Goal: Task Accomplishment & Management: Use online tool/utility

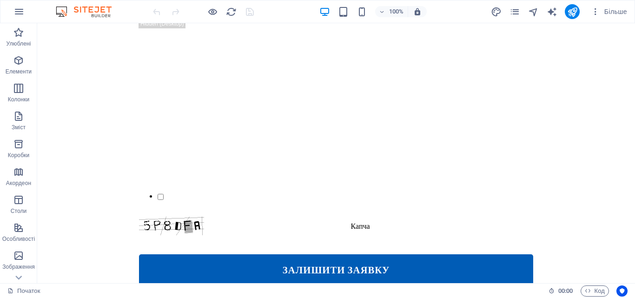
scroll to position [885, 0]
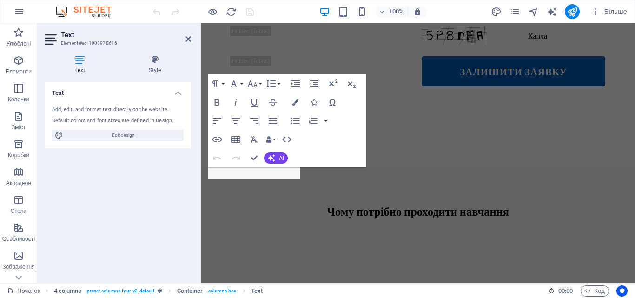
scroll to position [1106, 0]
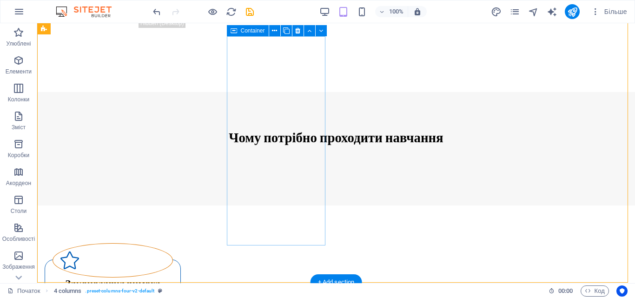
scroll to position [897, 0]
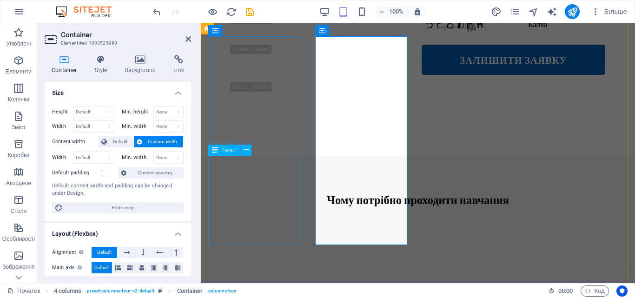
scroll to position [1117, 0]
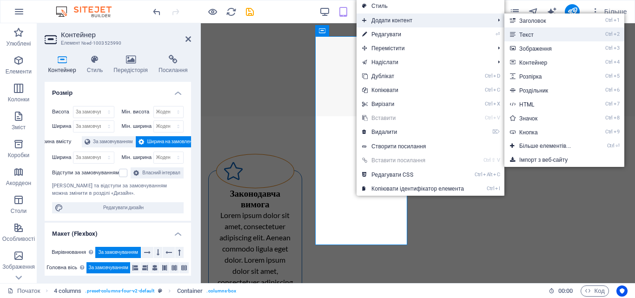
click at [558, 36] on link "Ctrl 2 Текст" at bounding box center [546, 34] width 85 height 14
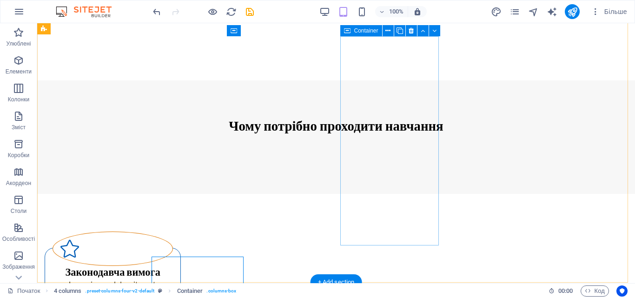
scroll to position [897, 0]
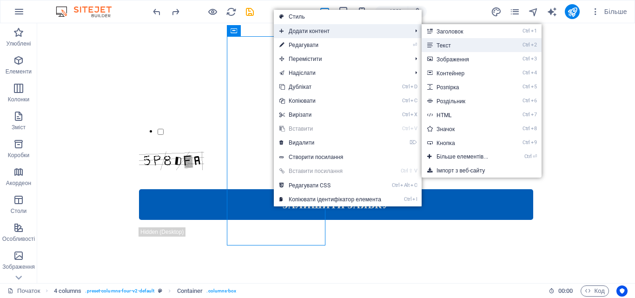
click at [448, 44] on font "Текст" at bounding box center [443, 45] width 14 height 7
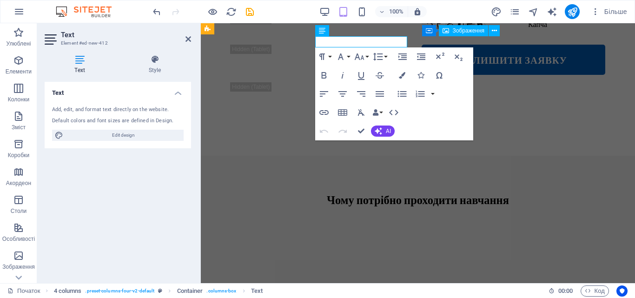
scroll to position [1117, 0]
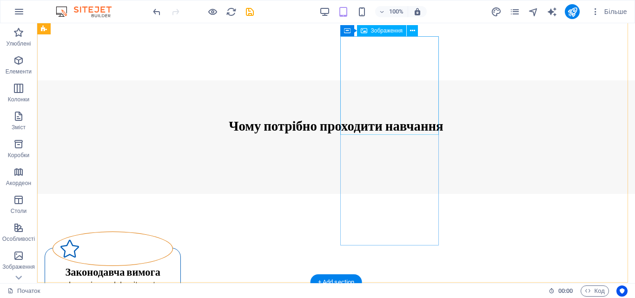
scroll to position [897, 0]
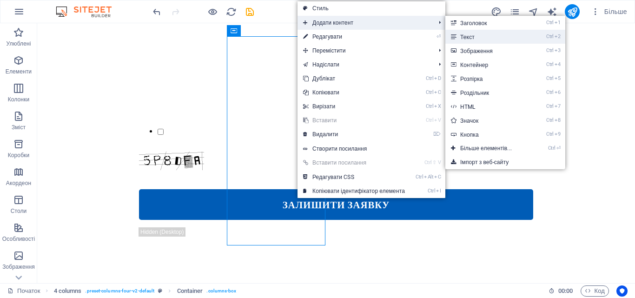
click at [459, 41] on link "Ctrl 2 Текст" at bounding box center [487, 37] width 85 height 14
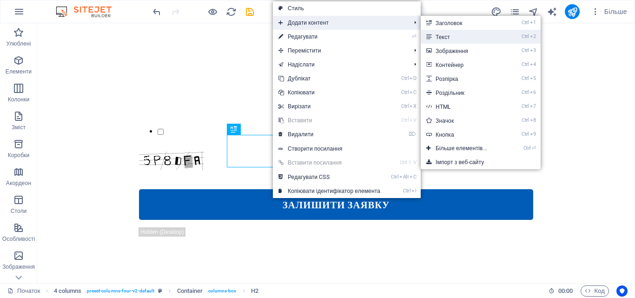
click at [450, 38] on font "Текст" at bounding box center [443, 37] width 14 height 7
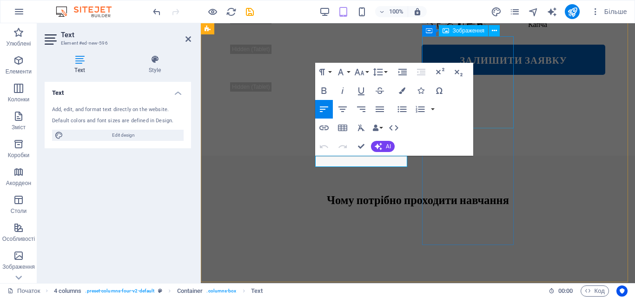
scroll to position [1117, 0]
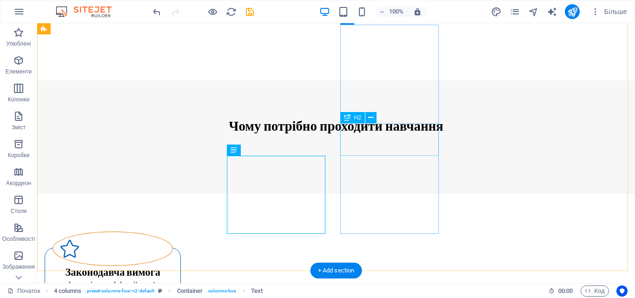
scroll to position [909, 0]
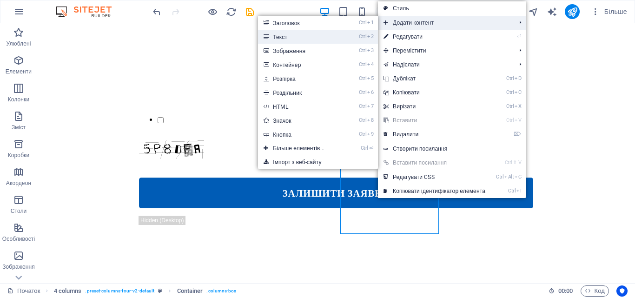
click at [352, 35] on li "Ctrl 2 Текст" at bounding box center [318, 37] width 120 height 14
click at [293, 35] on link "Ctrl 2 Текст" at bounding box center [300, 37] width 85 height 14
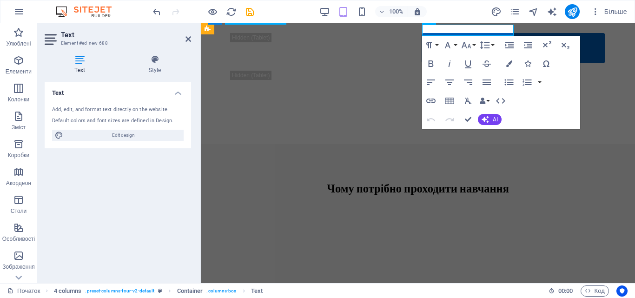
scroll to position [1129, 0]
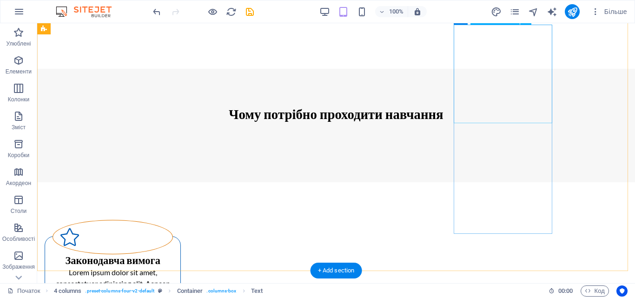
scroll to position [909, 0]
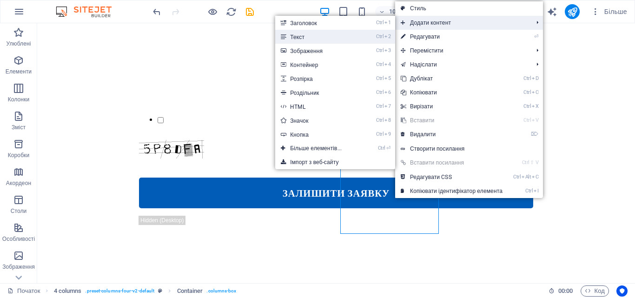
click at [342, 41] on link "Ctrl 2 Текст" at bounding box center [317, 37] width 85 height 14
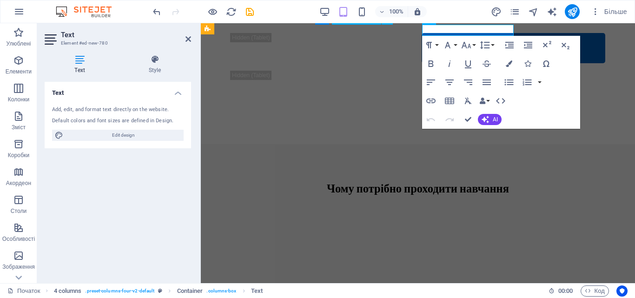
scroll to position [1129, 0]
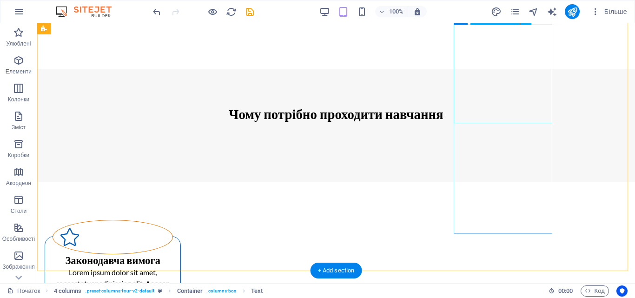
scroll to position [909, 0]
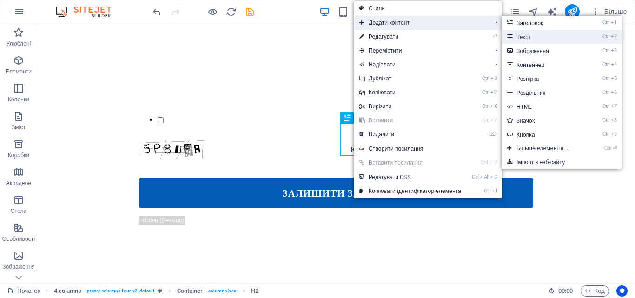
click at [516, 33] on link "Ctrl 2 Текст" at bounding box center [544, 37] width 85 height 14
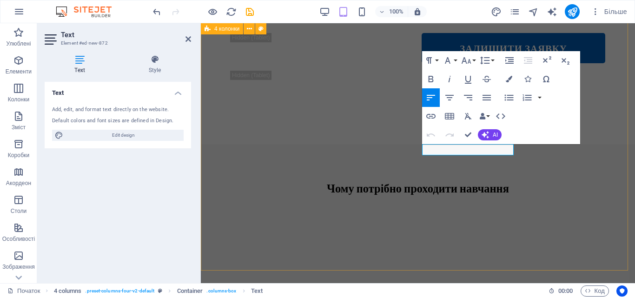
scroll to position [1129, 0]
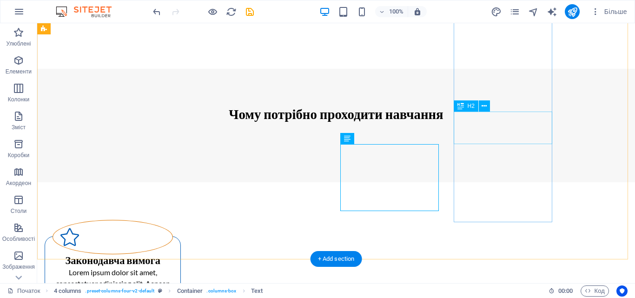
scroll to position [920, 0]
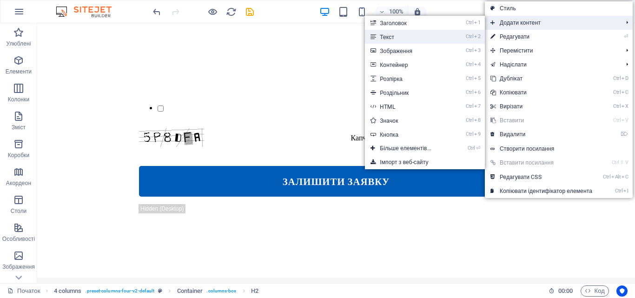
click at [436, 38] on link "Ctrl 2 Текст" at bounding box center [407, 37] width 85 height 14
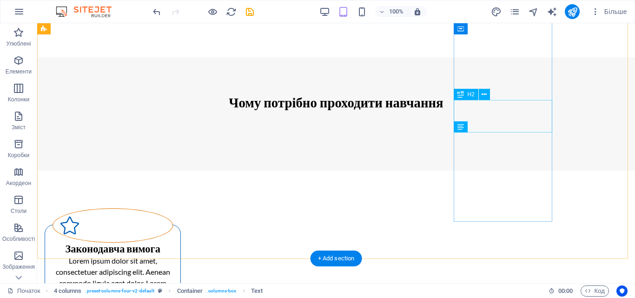
scroll to position [932, 0]
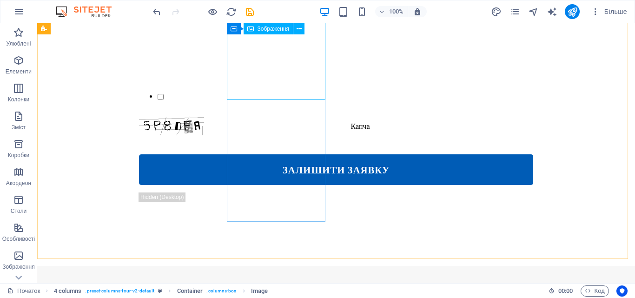
click at [274, 26] on font "Зображення" at bounding box center [274, 29] width 32 height 7
drag, startPoint x: 311, startPoint y: 50, endPoint x: 185, endPoint y: 37, distance: 127.6
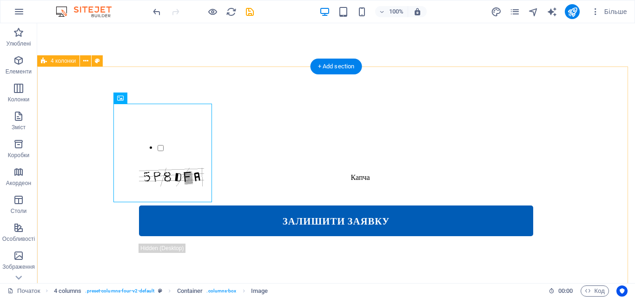
scroll to position [830, 0]
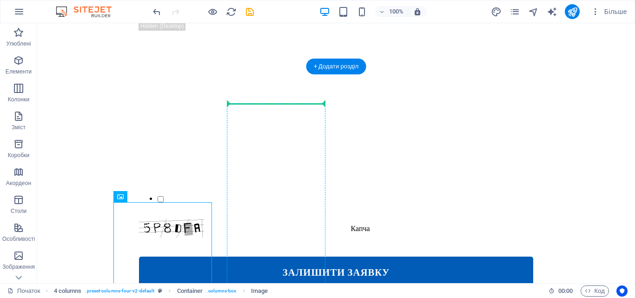
drag, startPoint x: 183, startPoint y: 229, endPoint x: 272, endPoint y: 107, distance: 151.3
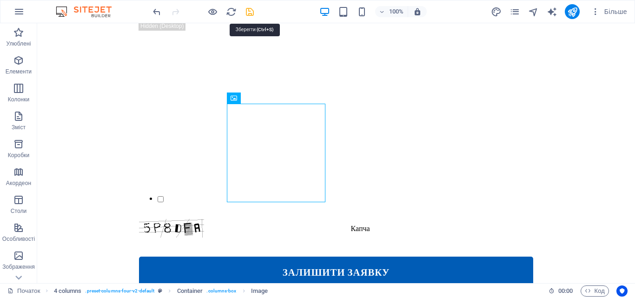
click at [248, 13] on icon "зберегти" at bounding box center [249, 12] width 11 height 11
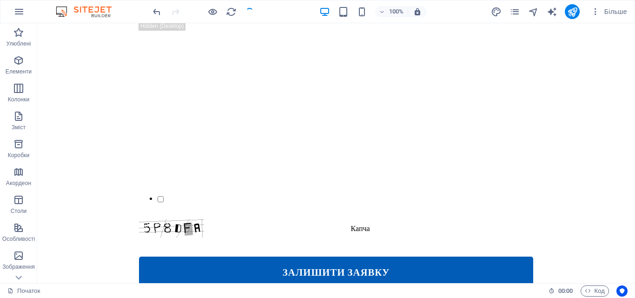
checkbox input "false"
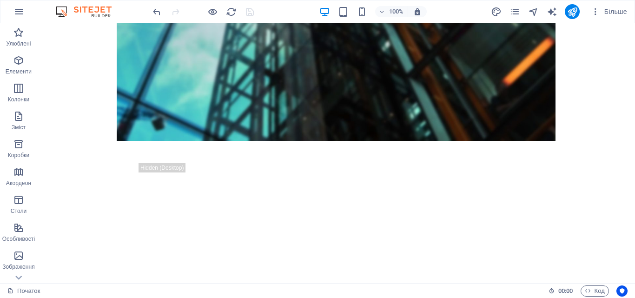
scroll to position [731, 0]
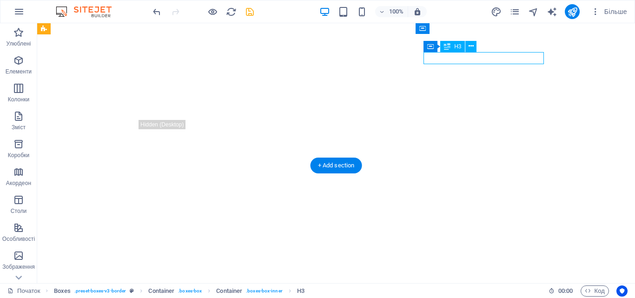
drag, startPoint x: 501, startPoint y: 54, endPoint x: 482, endPoint y: 44, distance: 21.9
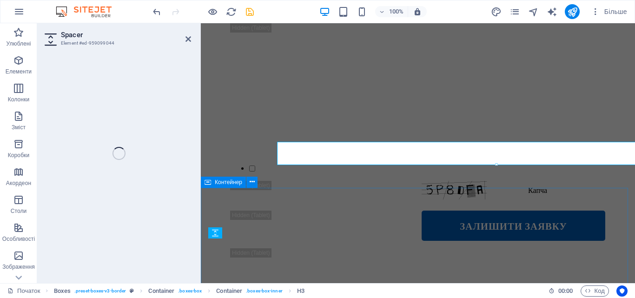
scroll to position [509, 0]
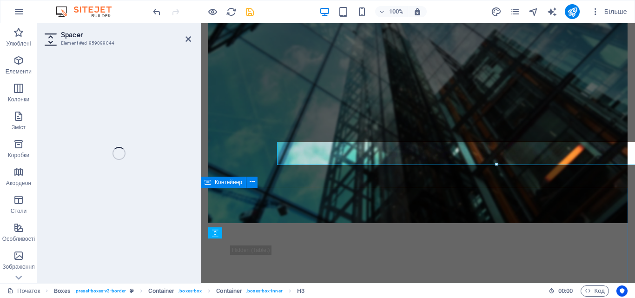
select select "px"
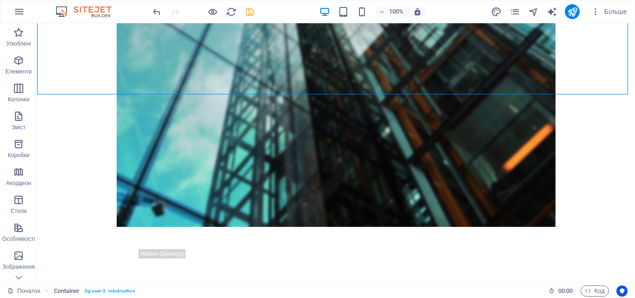
scroll to position [621, 0]
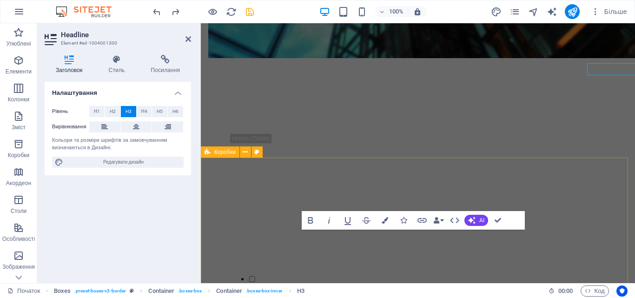
scroll to position [720, 0]
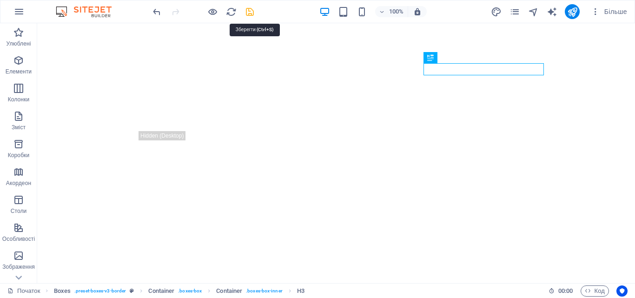
click at [250, 10] on icon "зберегти" at bounding box center [249, 12] width 11 height 11
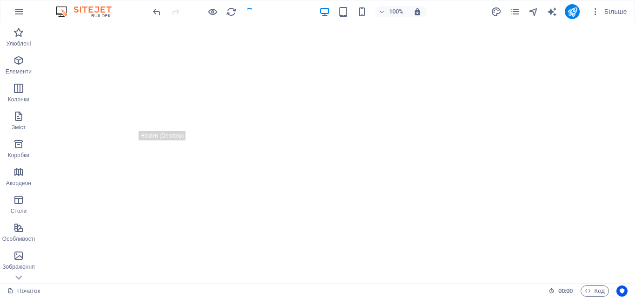
checkbox input "false"
click at [230, 13] on icon "перезавантажити" at bounding box center [231, 12] width 11 height 11
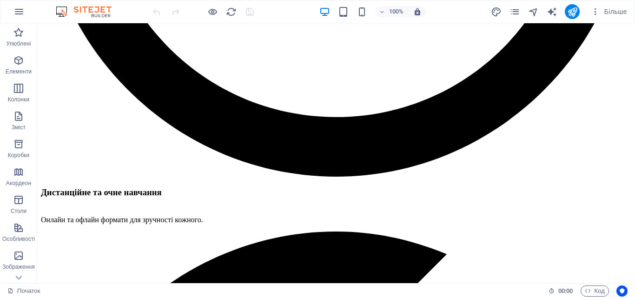
scroll to position [681, 0]
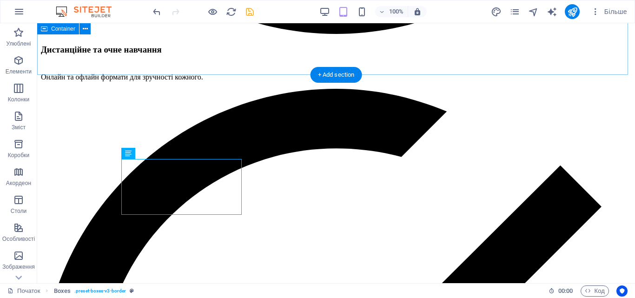
scroll to position [636, 0]
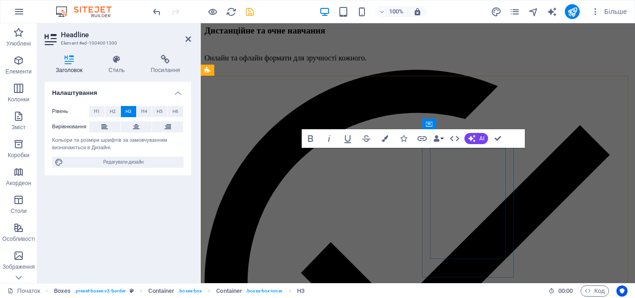
scroll to position [802, 0]
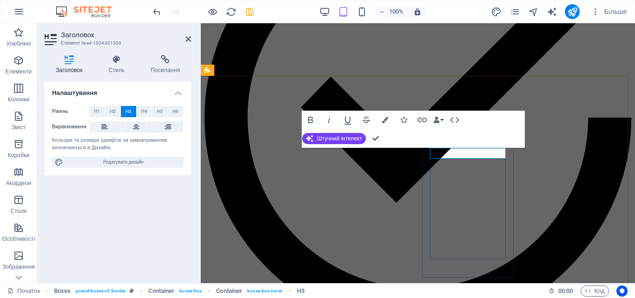
click at [356, 136] on font "Штучний інтелект" at bounding box center [339, 138] width 45 height 7
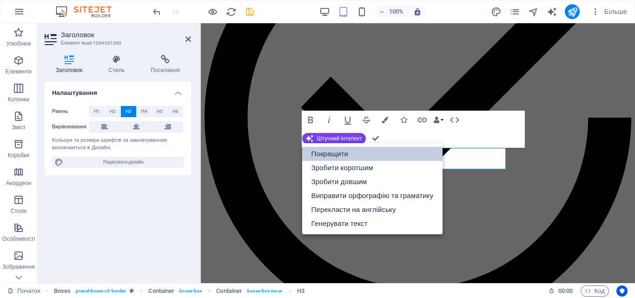
click at [340, 153] on font "Покращити" at bounding box center [329, 154] width 37 height 8
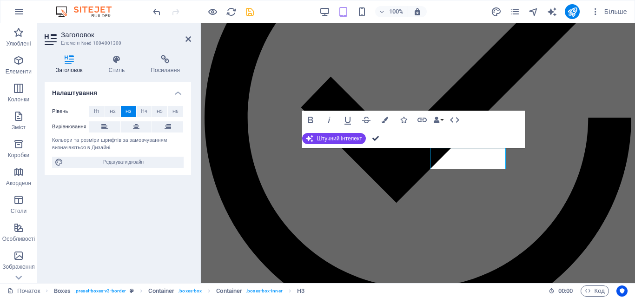
scroll to position [636, 0]
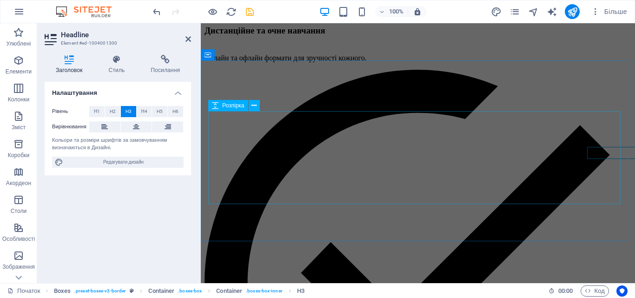
scroll to position [802, 0]
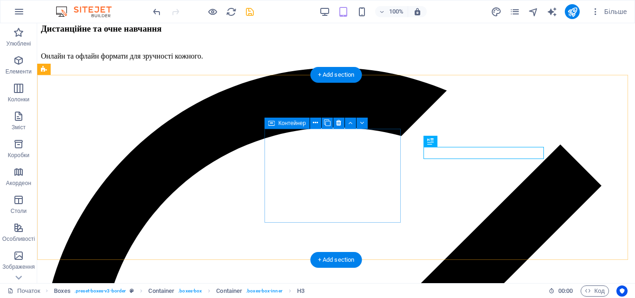
scroll to position [636, 0]
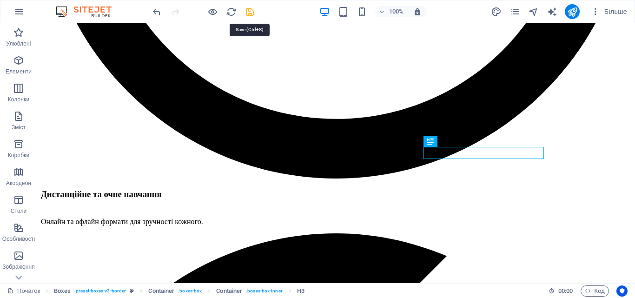
click at [247, 13] on icon "зберегти" at bounding box center [249, 12] width 11 height 11
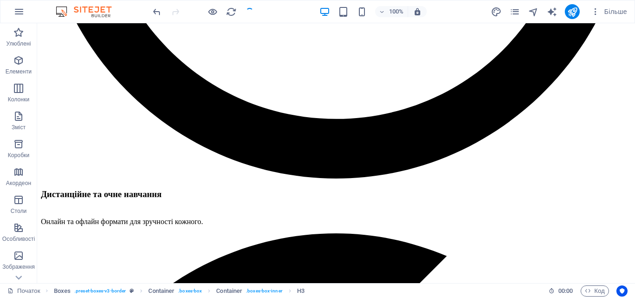
checkbox input "false"
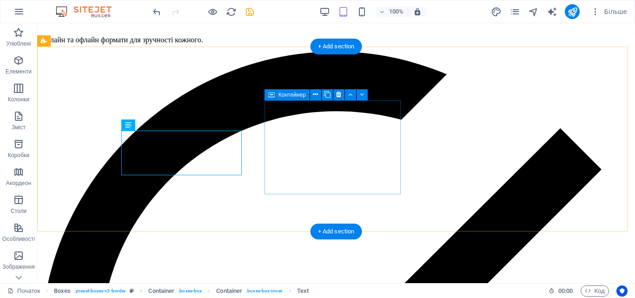
scroll to position [665, 0]
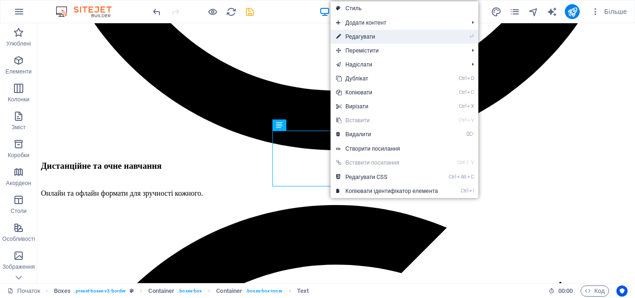
click at [358, 40] on link "⏎ Редагувати" at bounding box center [386, 37] width 113 height 14
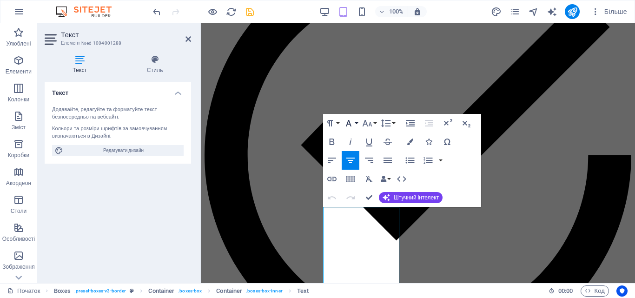
click at [358, 120] on button "Сімейство шрифтів" at bounding box center [351, 123] width 18 height 19
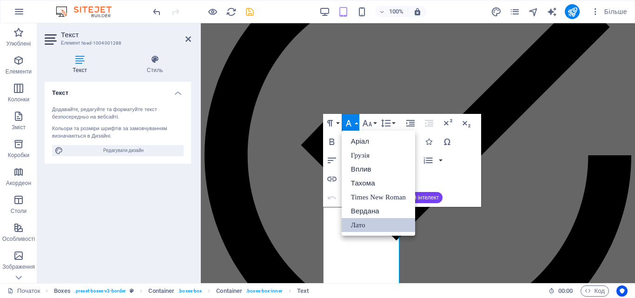
scroll to position [0, 0]
click at [373, 224] on link "Лато" at bounding box center [378, 225] width 73 height 14
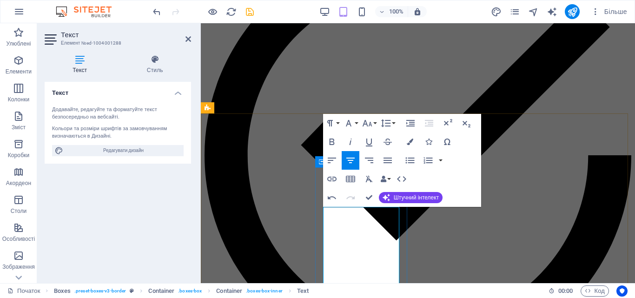
drag, startPoint x: 574, startPoint y: 247, endPoint x: 342, endPoint y: 222, distance: 232.8
click at [357, 125] on button "Сімейство шрифтів" at bounding box center [351, 123] width 18 height 19
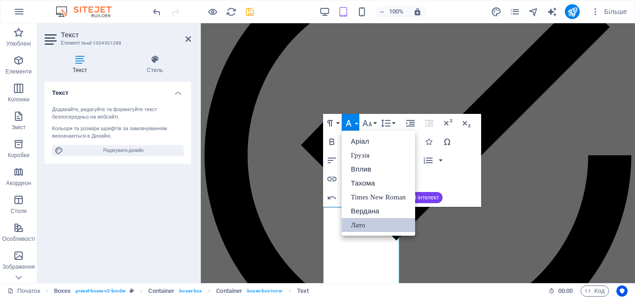
click at [367, 225] on link "Лато" at bounding box center [378, 225] width 73 height 14
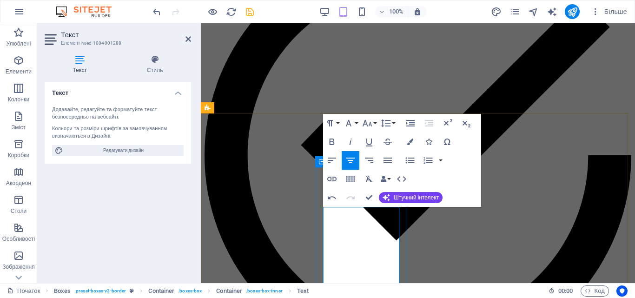
drag, startPoint x: 258, startPoint y: 234, endPoint x: 422, endPoint y: 171, distance: 175.4
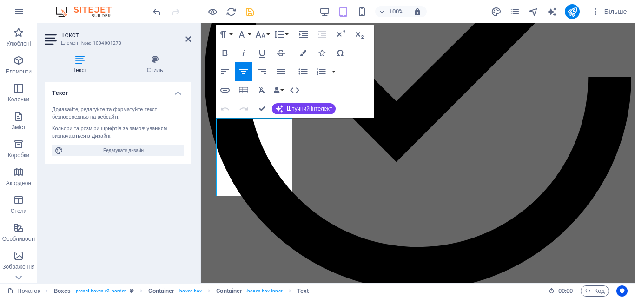
scroll to position [898, 0]
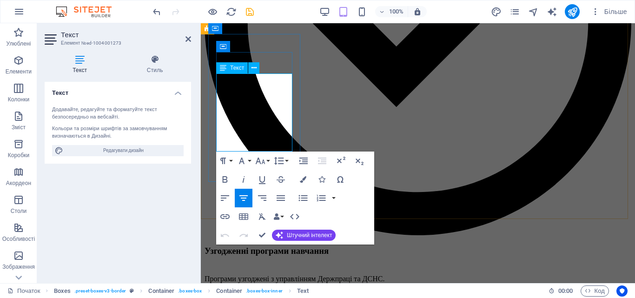
drag, startPoint x: 220, startPoint y: 213, endPoint x: 276, endPoint y: 145, distance: 87.5
click at [251, 160] on button "Сімейство шрифтів" at bounding box center [244, 161] width 18 height 19
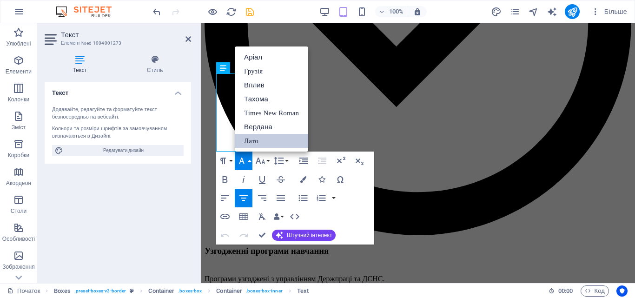
scroll to position [0, 0]
click at [255, 139] on font "Лато" at bounding box center [251, 140] width 14 height 7
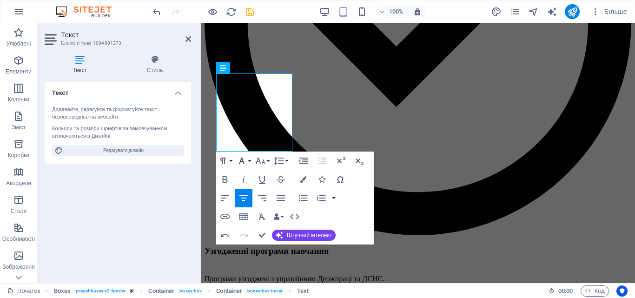
click at [249, 161] on button "Сімейство шрифтів" at bounding box center [244, 161] width 18 height 19
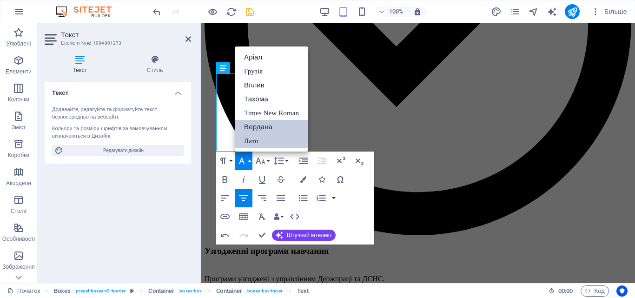
click at [259, 132] on font "Вердана" at bounding box center [258, 127] width 28 height 14
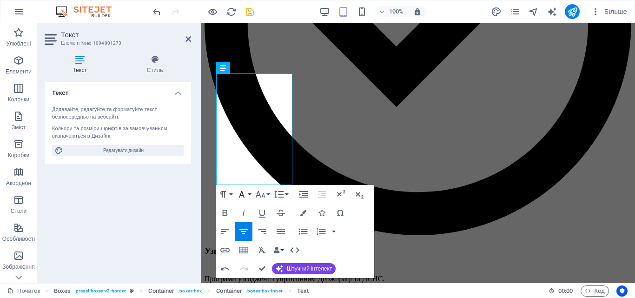
click at [247, 195] on button "Сімейство шрифтів" at bounding box center [244, 194] width 18 height 19
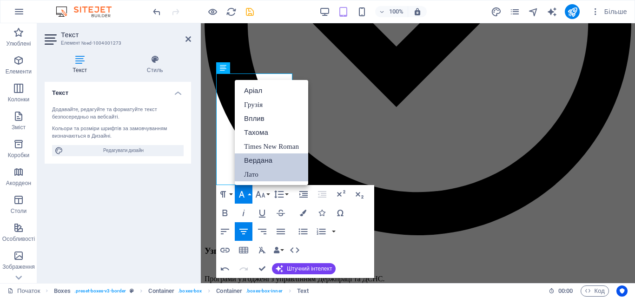
click at [257, 175] on font "Лато" at bounding box center [251, 174] width 14 height 7
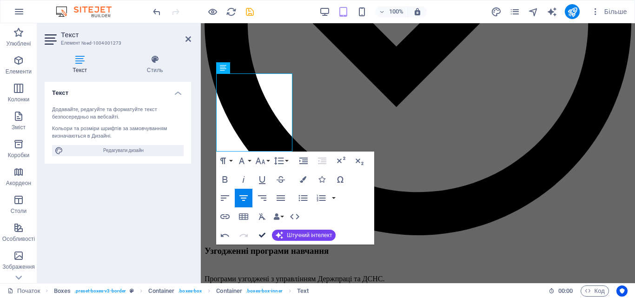
drag, startPoint x: 261, startPoint y: 231, endPoint x: 225, endPoint y: 211, distance: 41.4
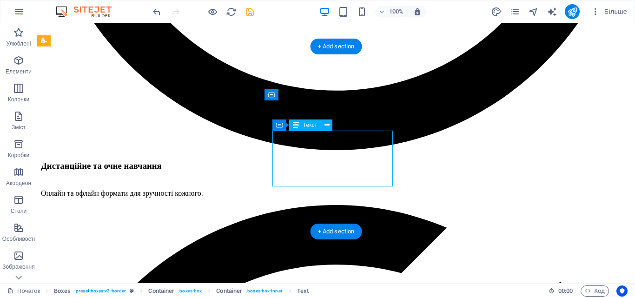
click at [278, 100] on div "Контейнер" at bounding box center [271, 94] width 14 height 11
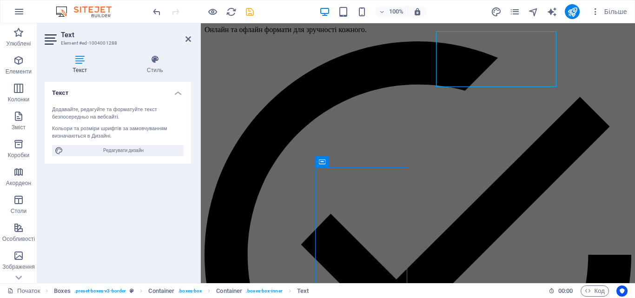
click at [327, 162] on div "Контейнер" at bounding box center [322, 161] width 14 height 11
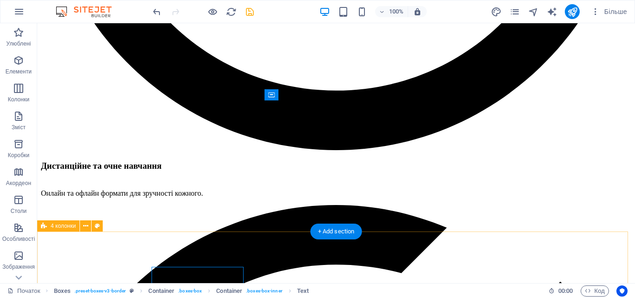
scroll to position [868, 0]
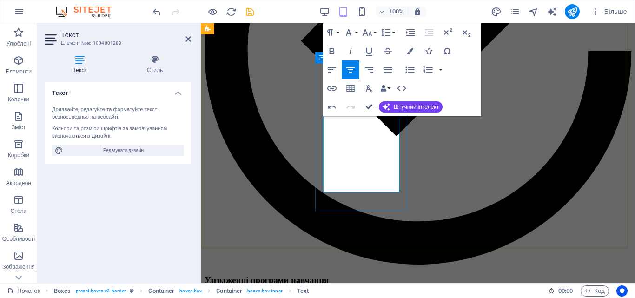
drag, startPoint x: 390, startPoint y: 187, endPoint x: 330, endPoint y: 95, distance: 110.2
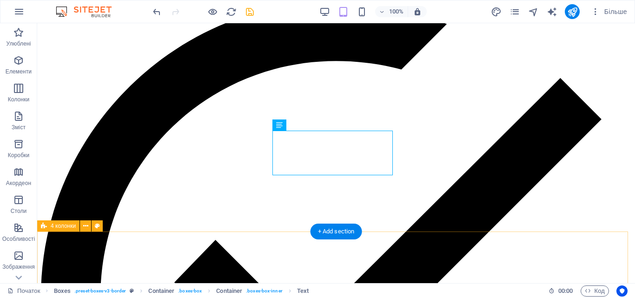
scroll to position [665, 0]
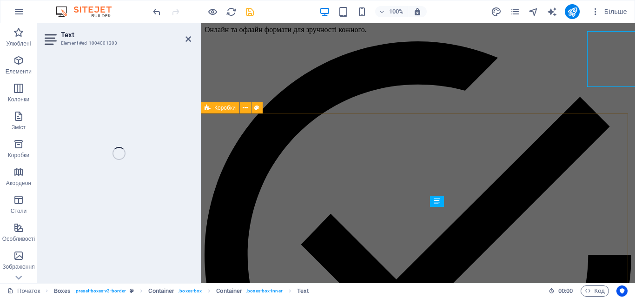
scroll to position [764, 0]
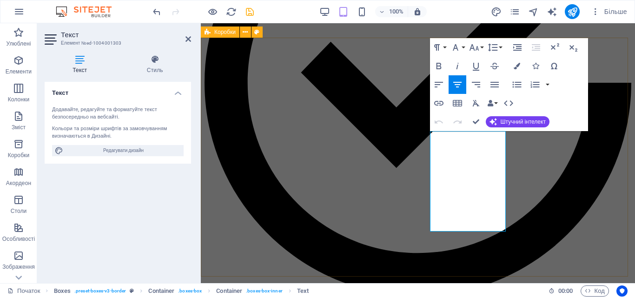
drag, startPoint x: 434, startPoint y: 212, endPoint x: 499, endPoint y: 277, distance: 92.0
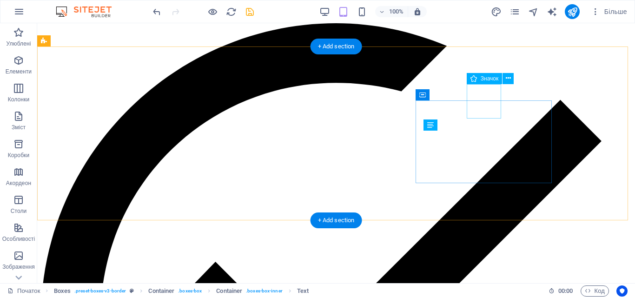
scroll to position [665, 0]
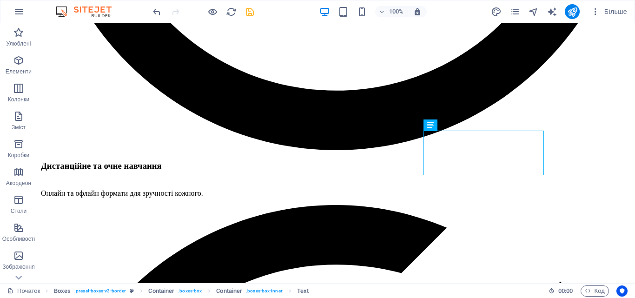
click at [251, 10] on icon "зберегти" at bounding box center [249, 12] width 11 height 11
checkbox input "false"
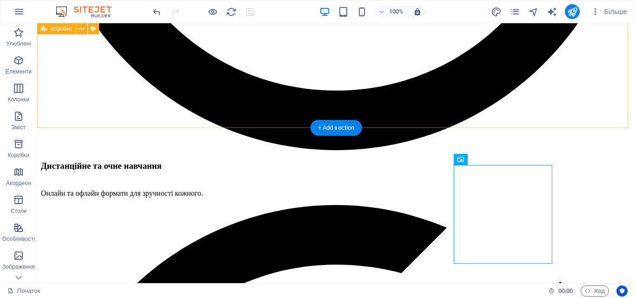
drag, startPoint x: 525, startPoint y: 92, endPoint x: 568, endPoint y: 151, distance: 73.8
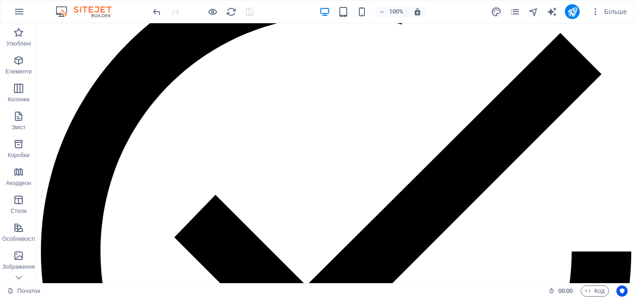
scroll to position [925, 0]
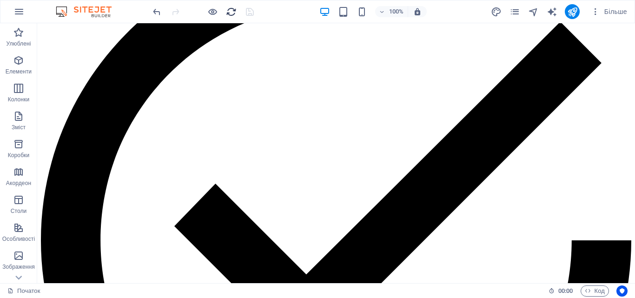
click at [232, 14] on icon "перезавантажити" at bounding box center [231, 12] width 11 height 11
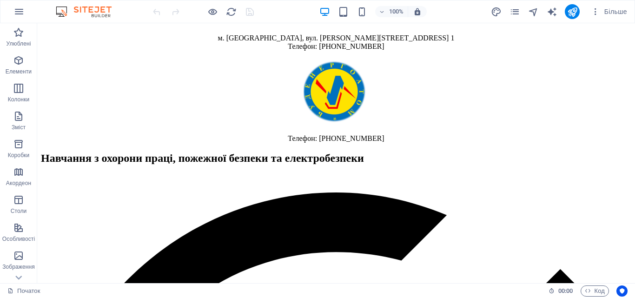
scroll to position [37, 0]
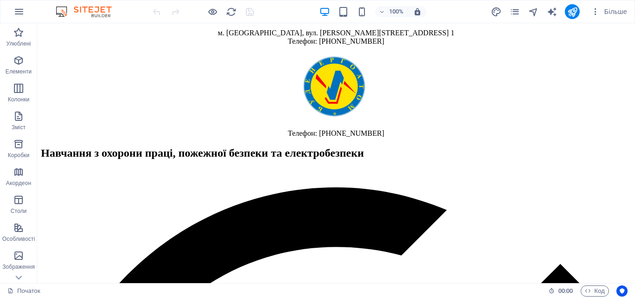
click at [381, 101] on div "Телефон: [PHONE_NUMBER]" at bounding box center [336, 95] width 590 height 85
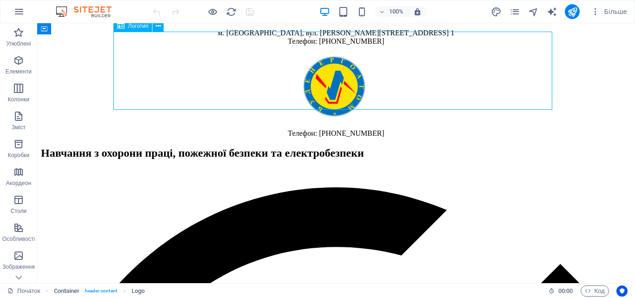
click at [381, 101] on div "Телефон: [PHONE_NUMBER]" at bounding box center [336, 95] width 590 height 85
click at [297, 100] on div "Телефон: [PHONE_NUMBER]" at bounding box center [336, 95] width 590 height 85
select select "px"
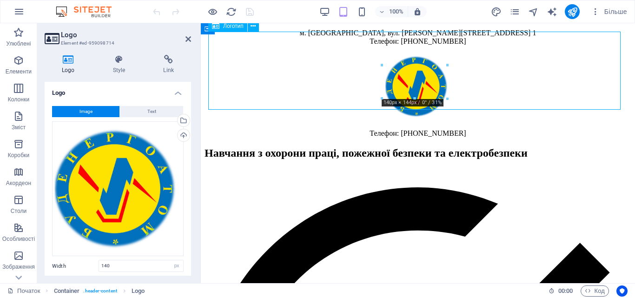
click at [453, 105] on div "Телефон: [PHONE_NUMBER]" at bounding box center [418, 95] width 427 height 85
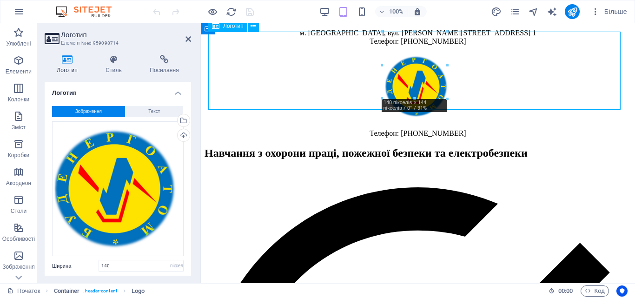
click at [453, 105] on div "Телефон: [PHONE_NUMBER]" at bounding box center [418, 95] width 427 height 85
click at [157, 113] on font "Текст" at bounding box center [154, 111] width 12 height 5
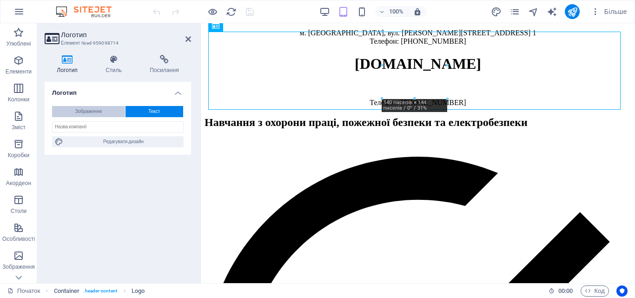
click at [108, 112] on button "Зображення" at bounding box center [88, 111] width 73 height 11
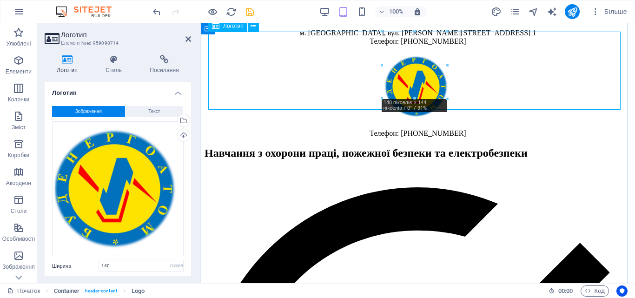
click at [455, 105] on div "Телефон: [PHONE_NUMBER]" at bounding box center [418, 95] width 427 height 85
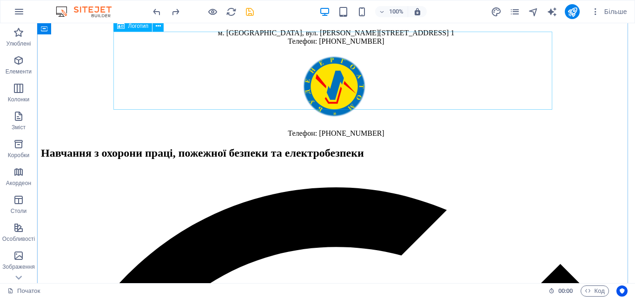
click at [344, 106] on div "Телефон: [PHONE_NUMBER]" at bounding box center [336, 95] width 590 height 85
click at [345, 103] on div "Телефон: [PHONE_NUMBER]" at bounding box center [336, 95] width 590 height 85
select select "px"
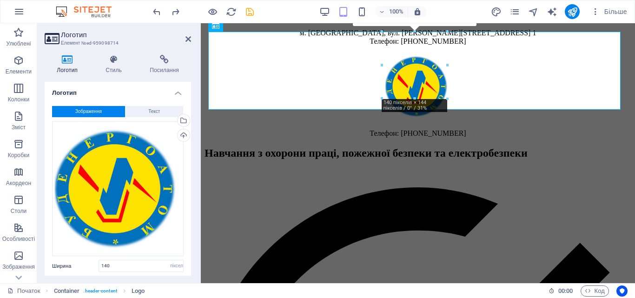
click at [450, 104] on div "Телефон: [PHONE_NUMBER]" at bounding box center [418, 95] width 427 height 85
click at [462, 107] on div "Телефон: [PHONE_NUMBER]" at bounding box center [418, 95] width 427 height 85
click at [189, 38] on icon at bounding box center [188, 38] width 6 height 7
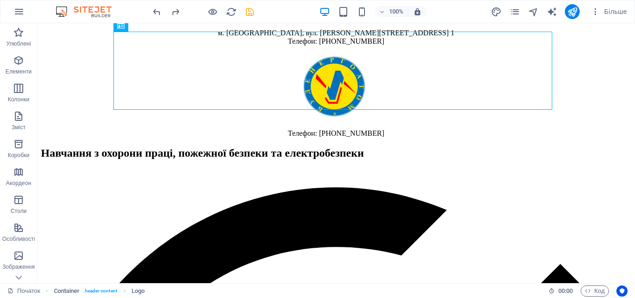
click at [251, 12] on icon "зберегти" at bounding box center [249, 12] width 11 height 11
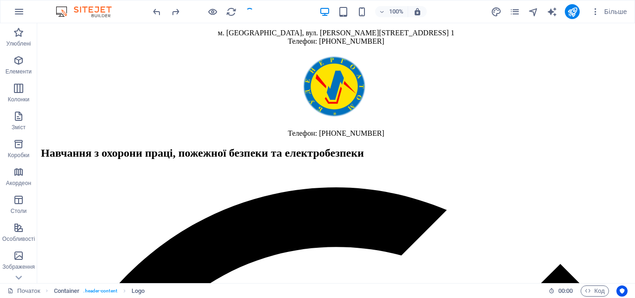
checkbox input "false"
